Goal: Information Seeking & Learning: Find specific fact

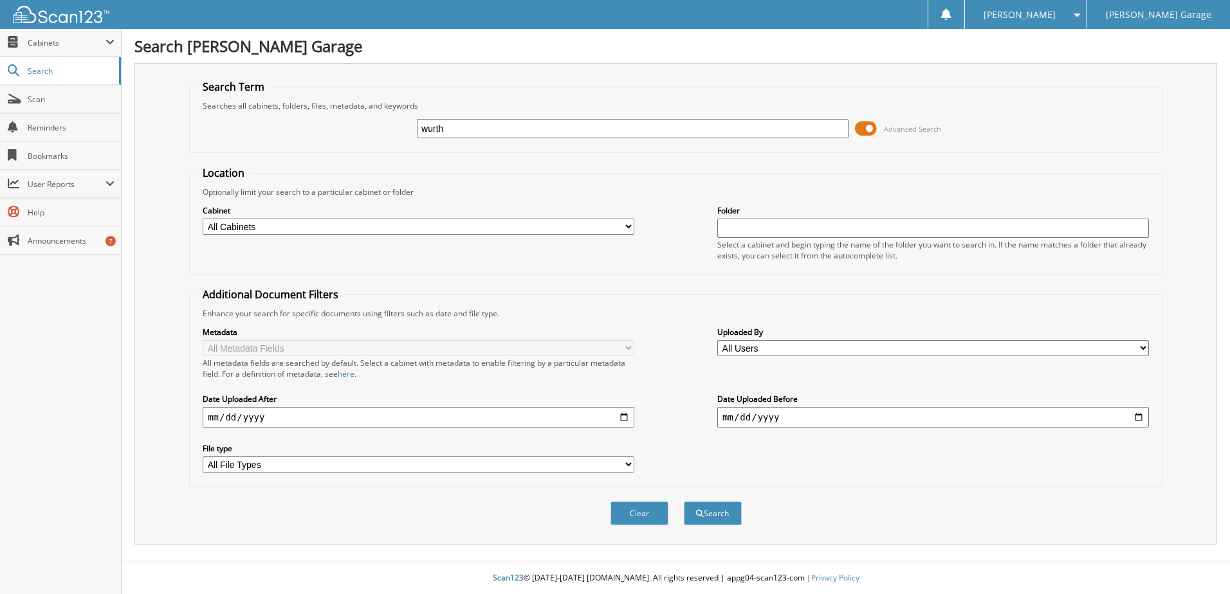
type input "wurth"
click at [684, 502] on button "Search" at bounding box center [713, 514] width 58 height 24
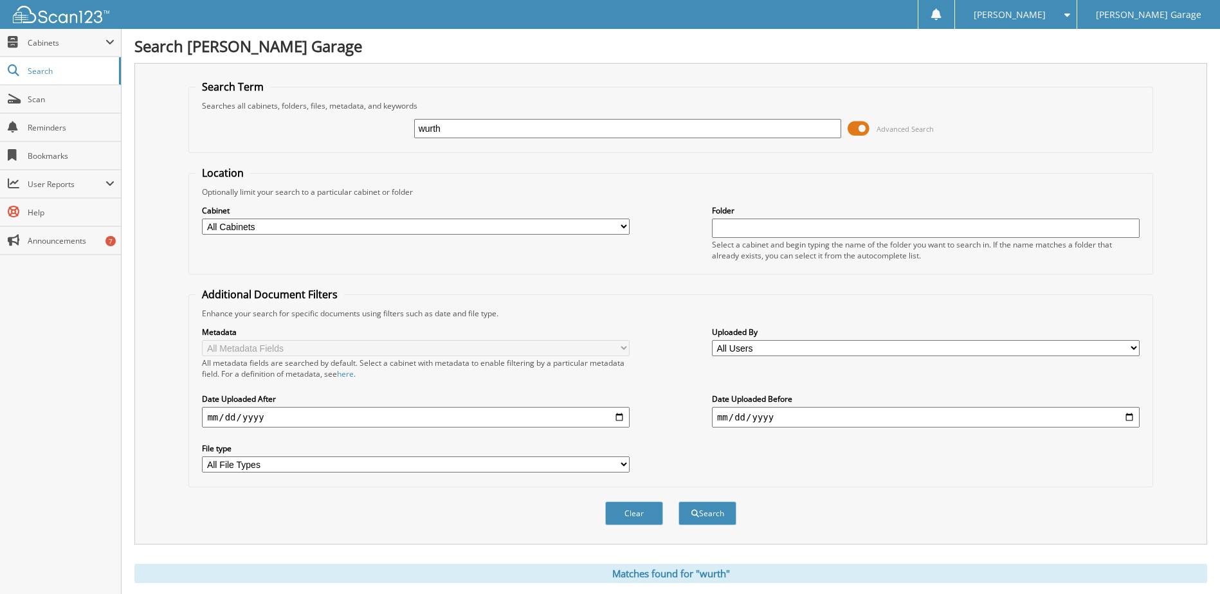
click at [1132, 415] on input "date" at bounding box center [926, 417] width 428 height 21
type input "[DATE]"
click at [1071, 18] on span at bounding box center [1064, 14] width 12 height 9
click at [1045, 65] on link "Logout" at bounding box center [1016, 62] width 122 height 23
